Goal: Task Accomplishment & Management: Manage account settings

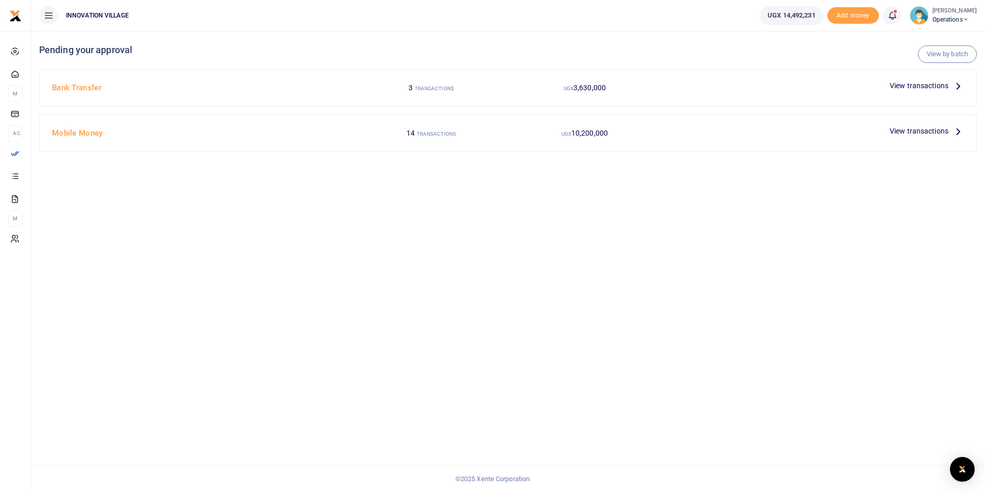
click at [907, 130] on span "View transactions" at bounding box center [919, 130] width 59 height 11
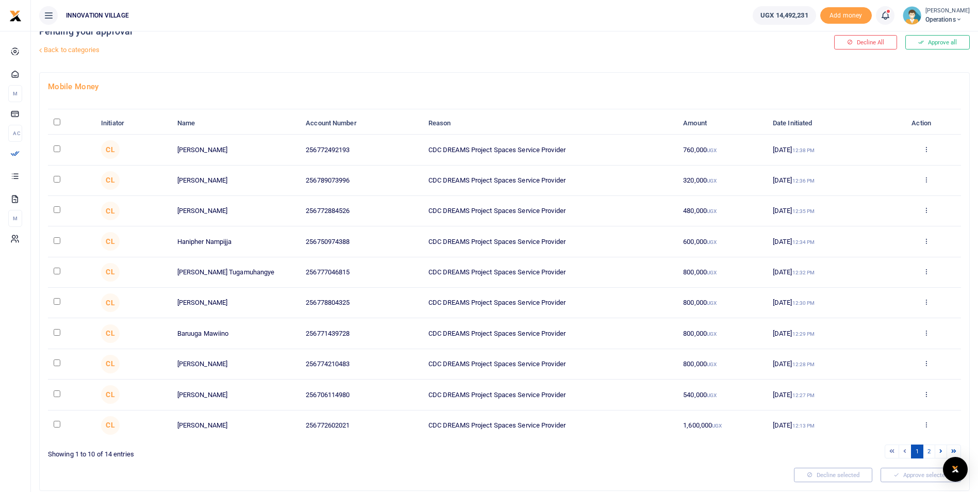
scroll to position [14, 0]
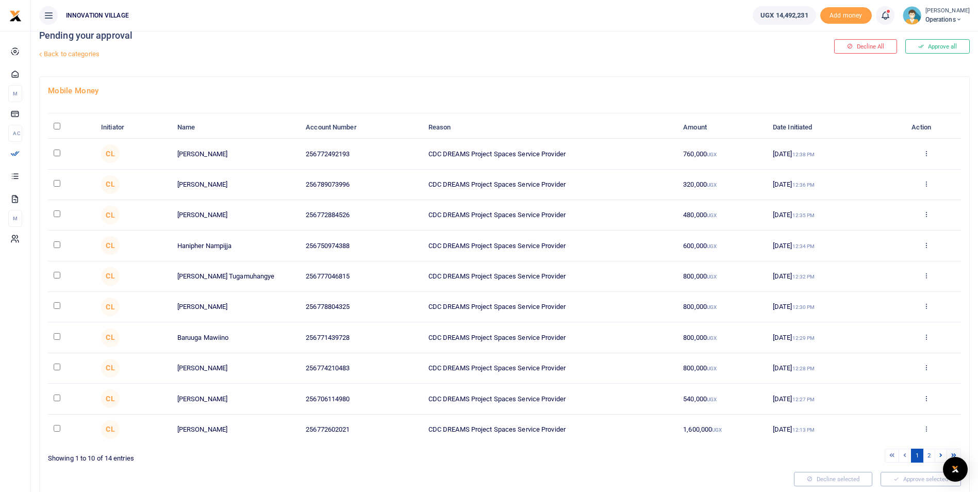
click at [56, 153] on input "checkbox" at bounding box center [57, 152] width 7 height 7
checkbox input "true"
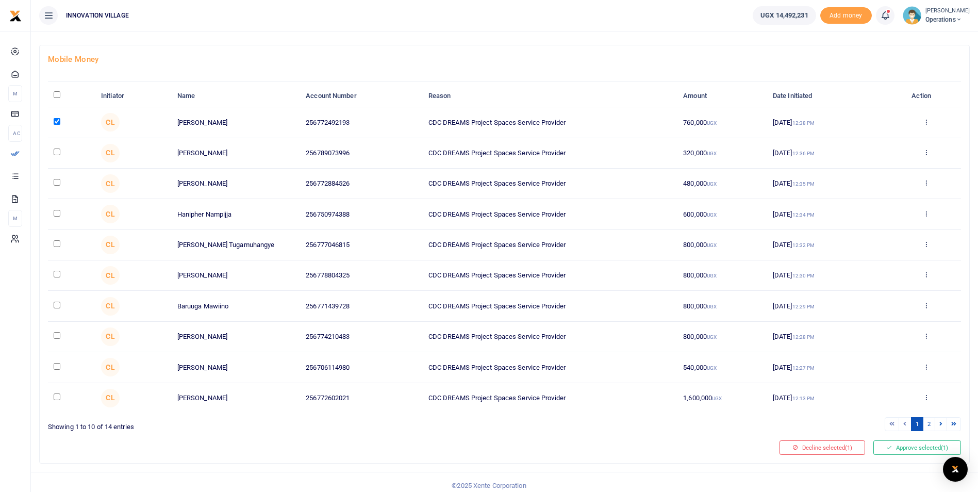
scroll to position [53, 0]
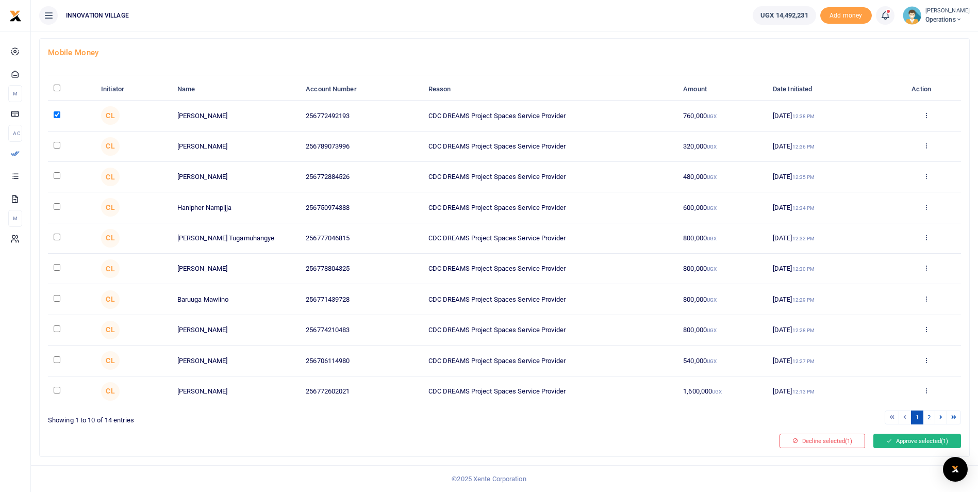
click at [904, 443] on button "Approve selected (1)" at bounding box center [917, 440] width 88 height 14
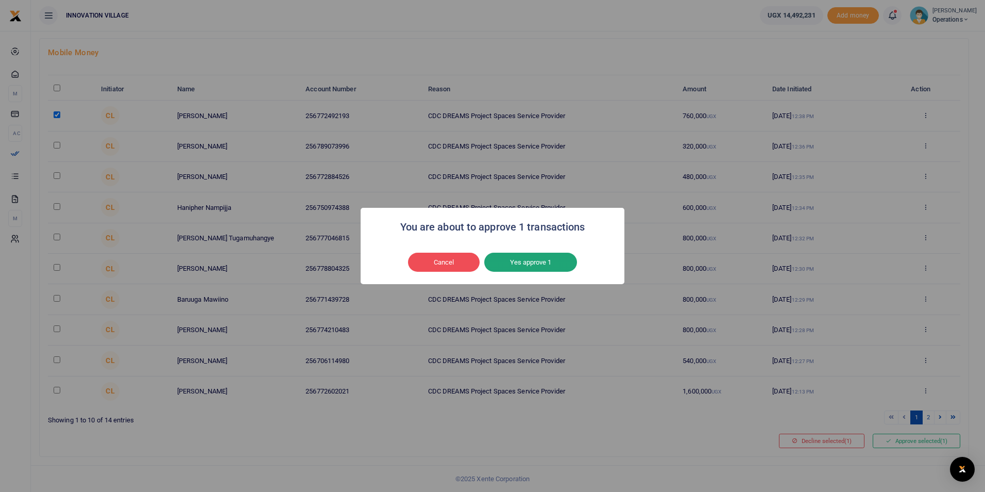
click at [536, 262] on button "Yes approve 1" at bounding box center [530, 262] width 93 height 20
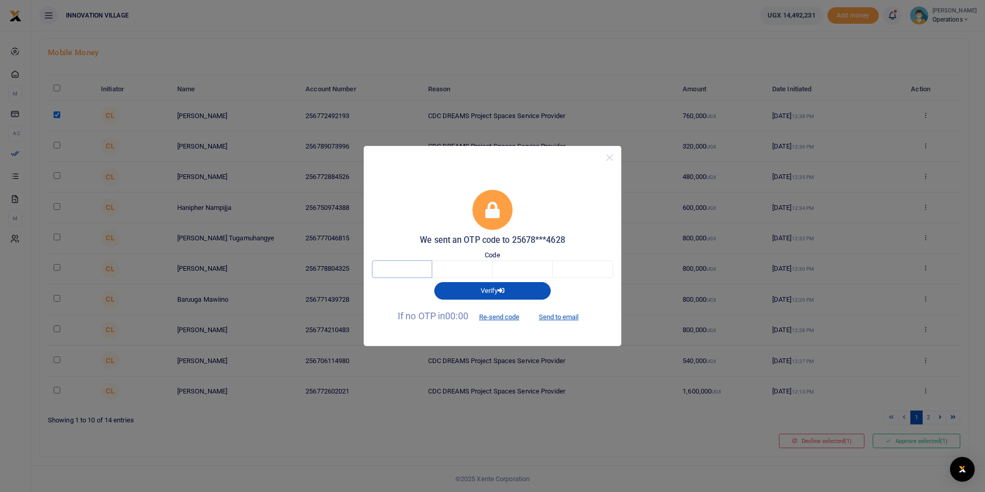
click at [407, 268] on input "text" at bounding box center [402, 269] width 60 height 18
type input "4"
type input "5"
type input "6"
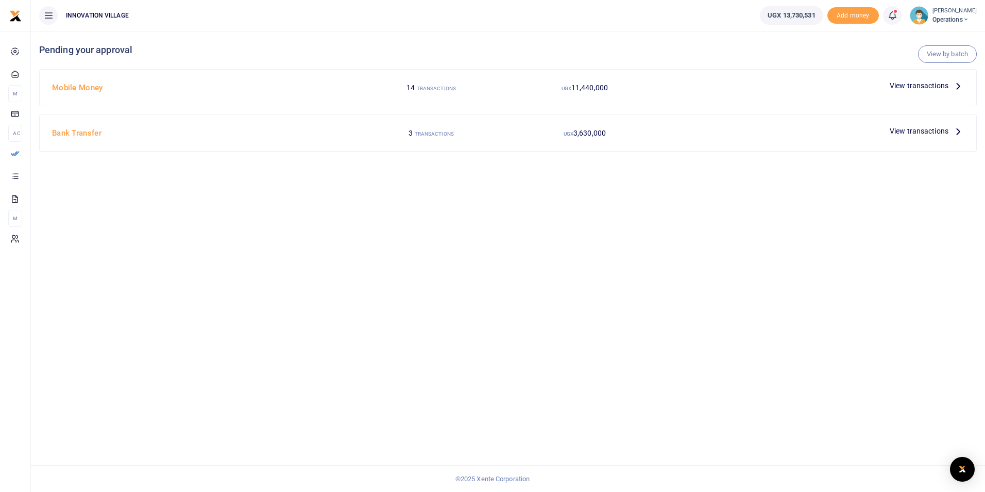
click at [919, 130] on span "View transactions" at bounding box center [919, 130] width 59 height 11
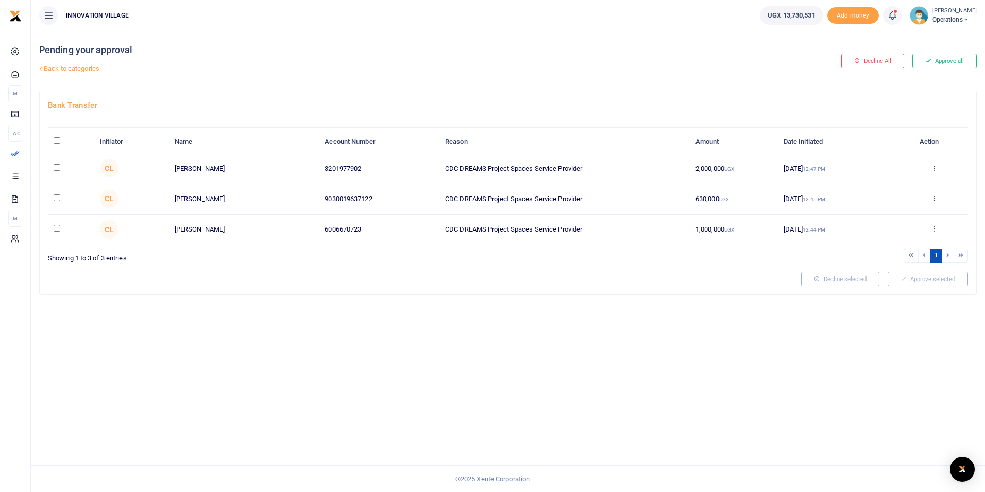
click at [56, 166] on input "checkbox" at bounding box center [57, 167] width 7 height 7
checkbox input "true"
click at [830, 279] on button "Decline selected (1)" at bounding box center [830, 279] width 86 height 14
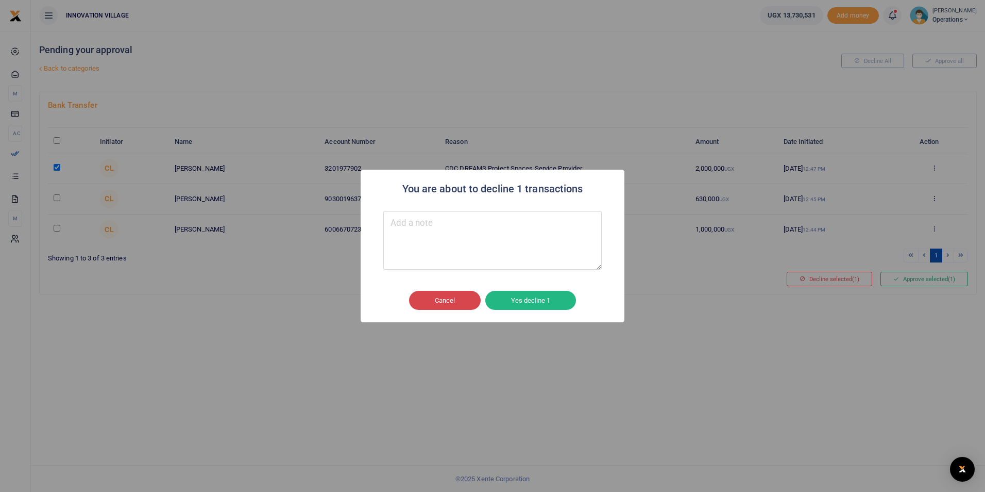
click at [468, 299] on button "Cancel" at bounding box center [445, 301] width 72 height 20
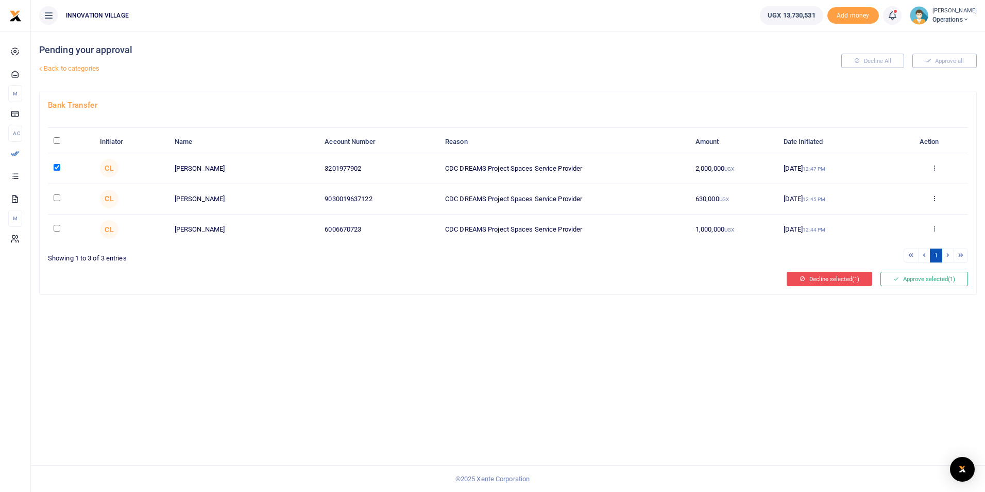
click at [823, 280] on button "Decline selected (1)" at bounding box center [830, 279] width 86 height 14
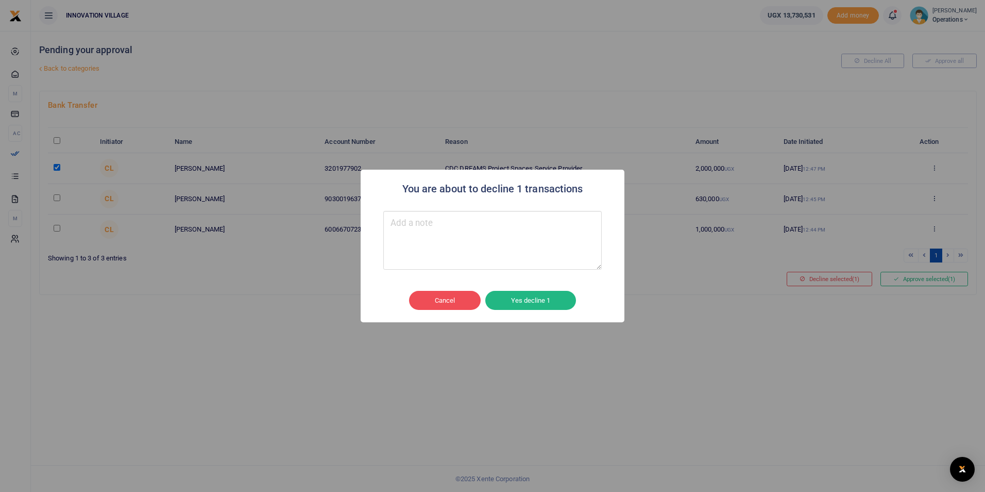
click at [480, 239] on textarea "Type your message here" at bounding box center [492, 240] width 218 height 59
type textarea "Change of payment mechanism to mobile money"
click at [531, 298] on button "Yes decline 1" at bounding box center [530, 301] width 91 height 20
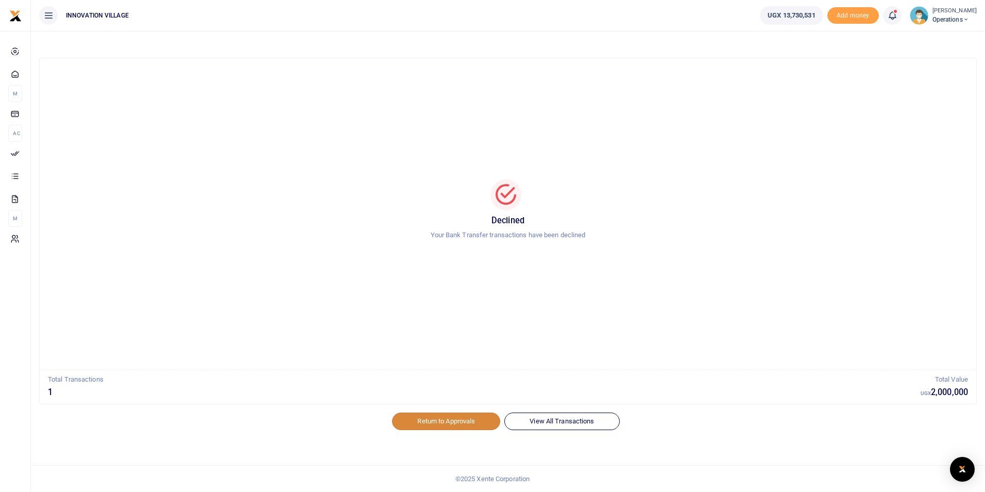
click at [466, 422] on link "Return to Approvals" at bounding box center [446, 421] width 108 height 18
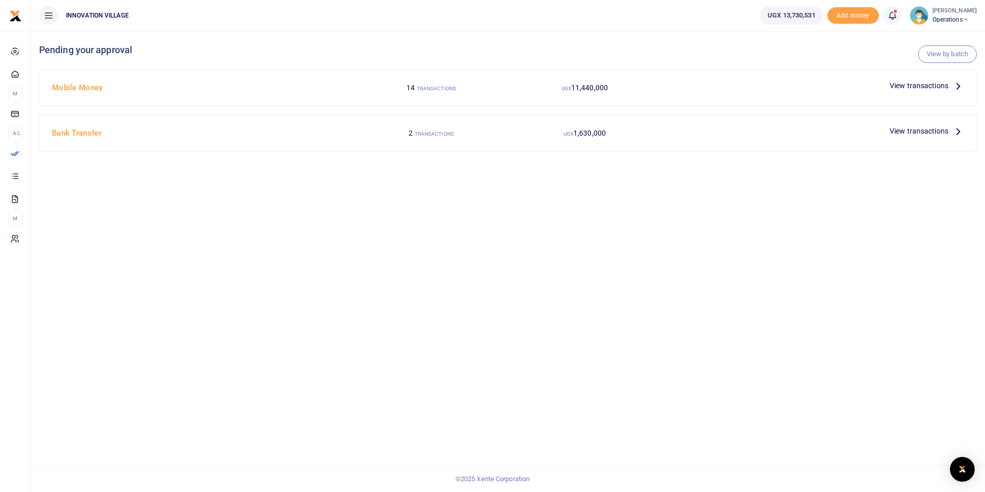
click at [904, 83] on span "View transactions" at bounding box center [919, 85] width 59 height 11
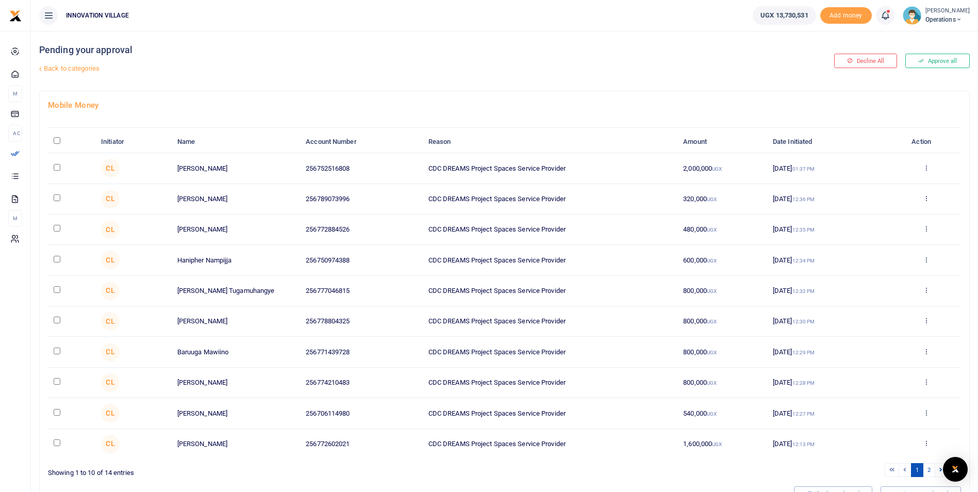
click at [56, 164] on input "checkbox" at bounding box center [57, 167] width 7 height 7
checkbox input "true"
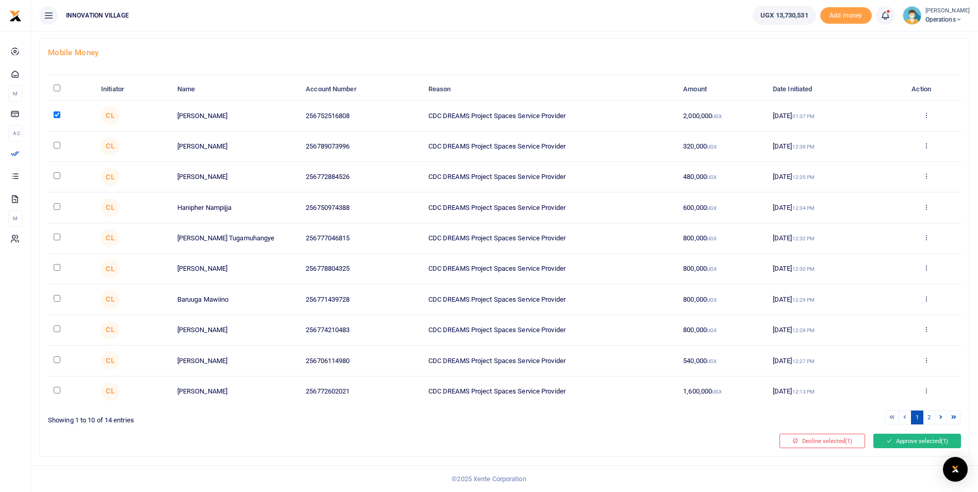
click at [898, 439] on button "Approve selected (1)" at bounding box center [917, 440] width 88 height 14
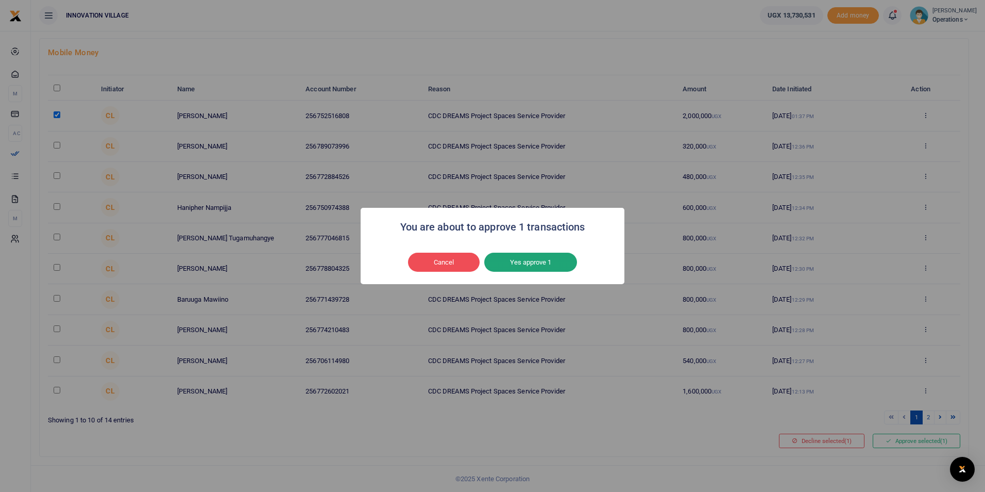
click at [533, 259] on button "Yes approve 1" at bounding box center [530, 262] width 93 height 20
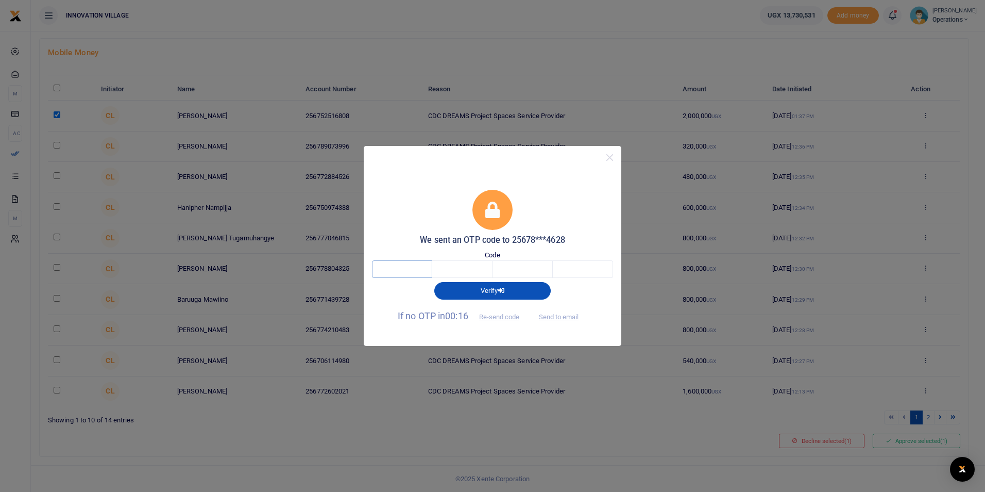
click at [414, 265] on input "text" at bounding box center [402, 269] width 60 height 18
type input "5"
type input "7"
type input "6"
type input "4"
